Goal: Communication & Community: Participate in discussion

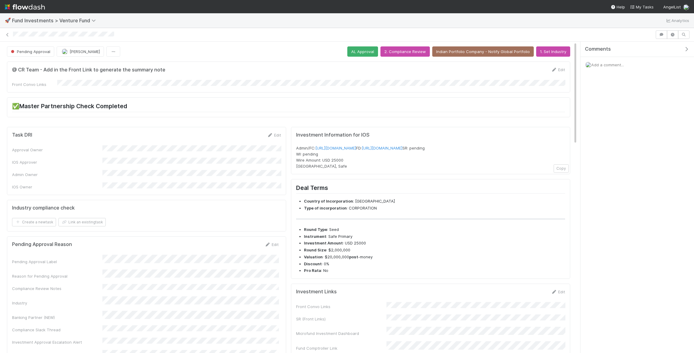
click at [599, 64] on span "Add a comment..." at bounding box center [607, 64] width 33 height 5
click at [613, 102] on span "Chloe Hammett" at bounding box center [620, 104] width 30 height 5
click at [656, 107] on button "if" at bounding box center [662, 110] width 51 height 10
click at [609, 157] on button "Add Comment" at bounding box center [607, 157] width 35 height 10
click at [615, 65] on span "Add a comment..." at bounding box center [607, 64] width 33 height 5
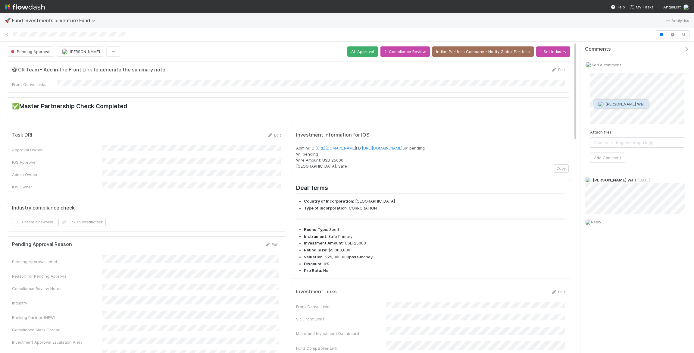
click at [618, 102] on span "Kennedy Wall" at bounding box center [624, 104] width 39 height 5
click at [598, 155] on button "Add Comment" at bounding box center [607, 157] width 35 height 10
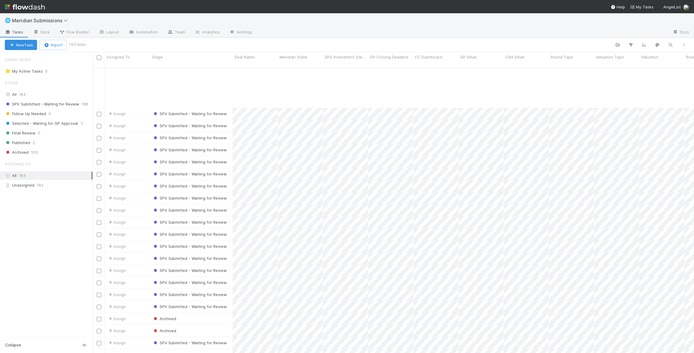
scroll to position [496, 0]
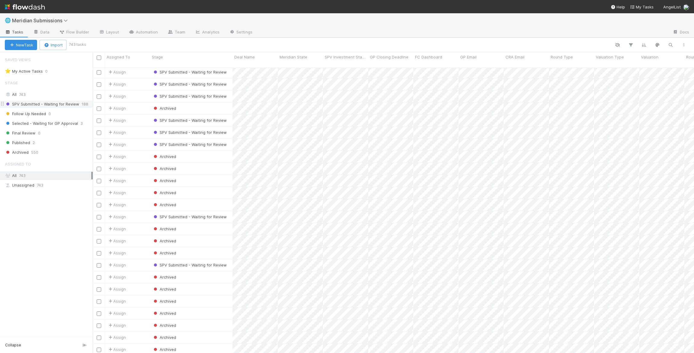
click at [40, 101] on span "SPV Submitted - Waiting for Review" at bounding box center [42, 104] width 74 height 8
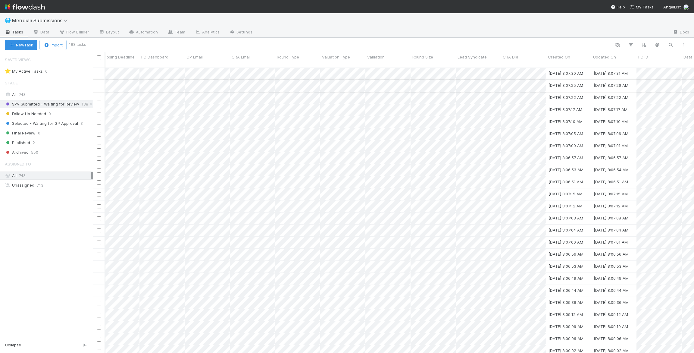
scroll to position [0, 289]
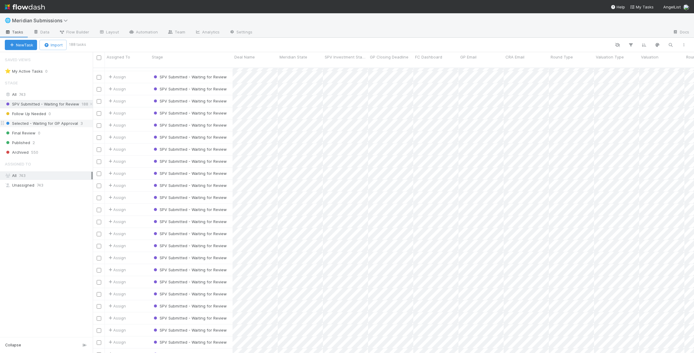
click at [70, 121] on span "Selected - Waiting for GP Approval" at bounding box center [41, 124] width 73 height 8
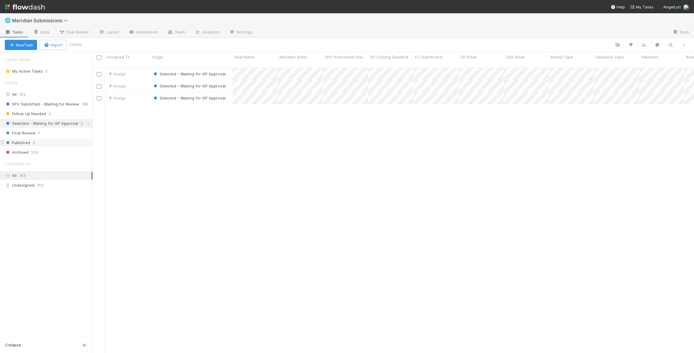
click at [63, 144] on div "Published 2" at bounding box center [49, 143] width 88 height 8
click at [70, 120] on span "Selected - Waiting for GP Approval" at bounding box center [41, 124] width 73 height 8
click at [66, 102] on span "SPV Submitted - Waiting for Review" at bounding box center [42, 104] width 74 height 8
